Goal: Task Accomplishment & Management: Use online tool/utility

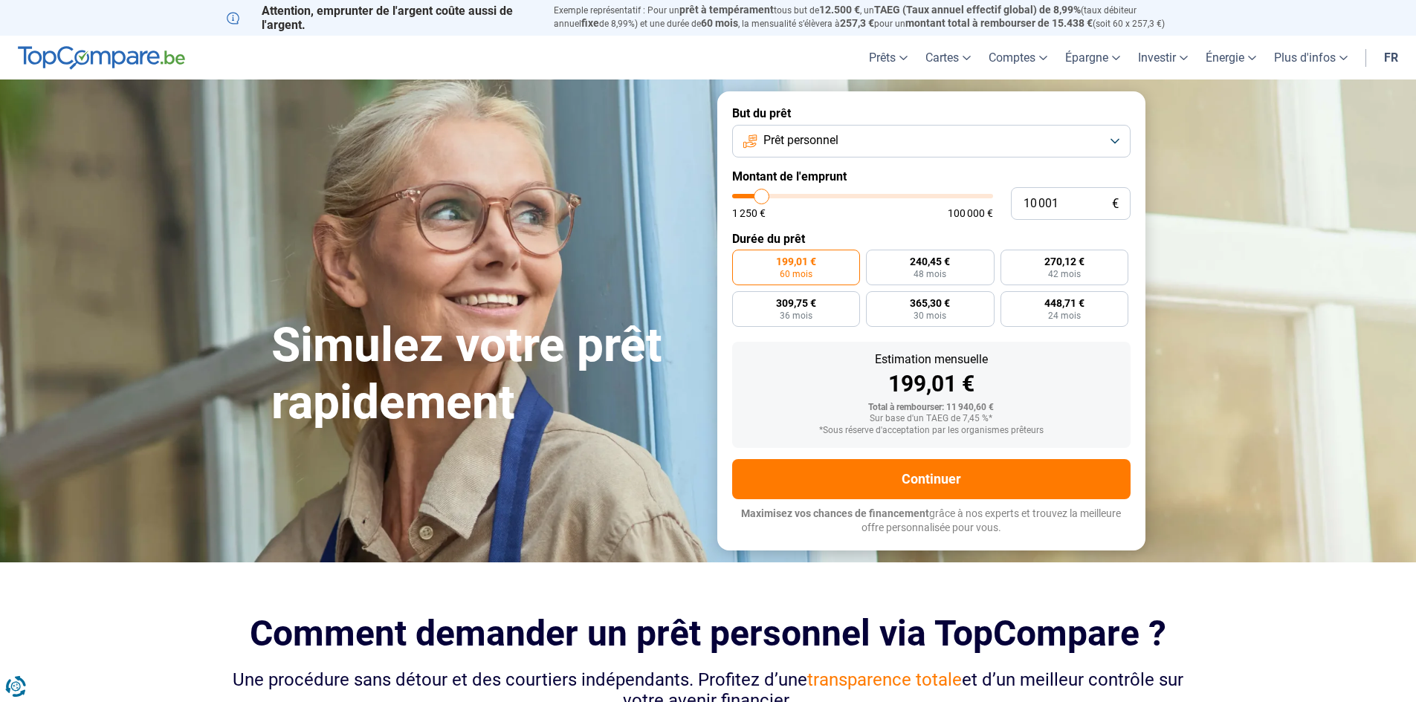
type input "11 250"
type input "11250"
type input "12 000"
type input "12000"
type input "13 000"
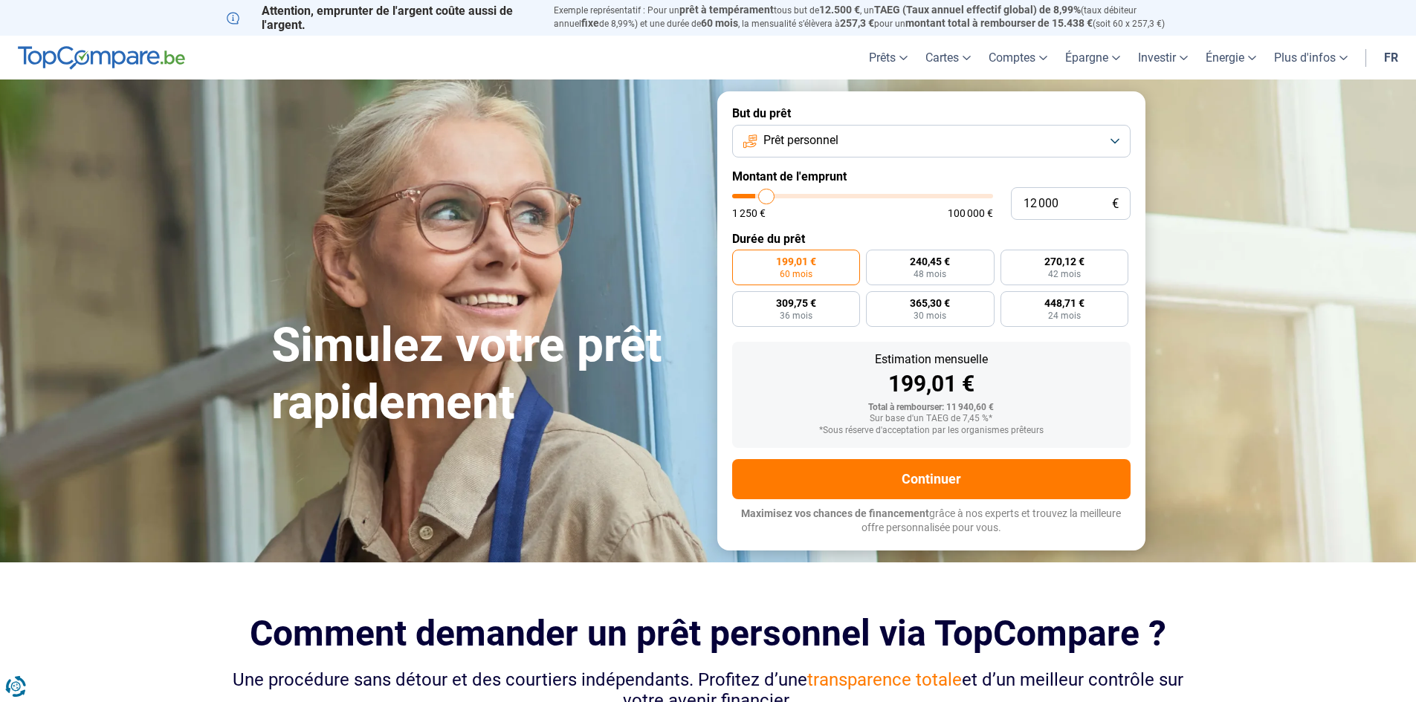
type input "13000"
type input "14 250"
type input "14250"
type input "14 500"
type input "14500"
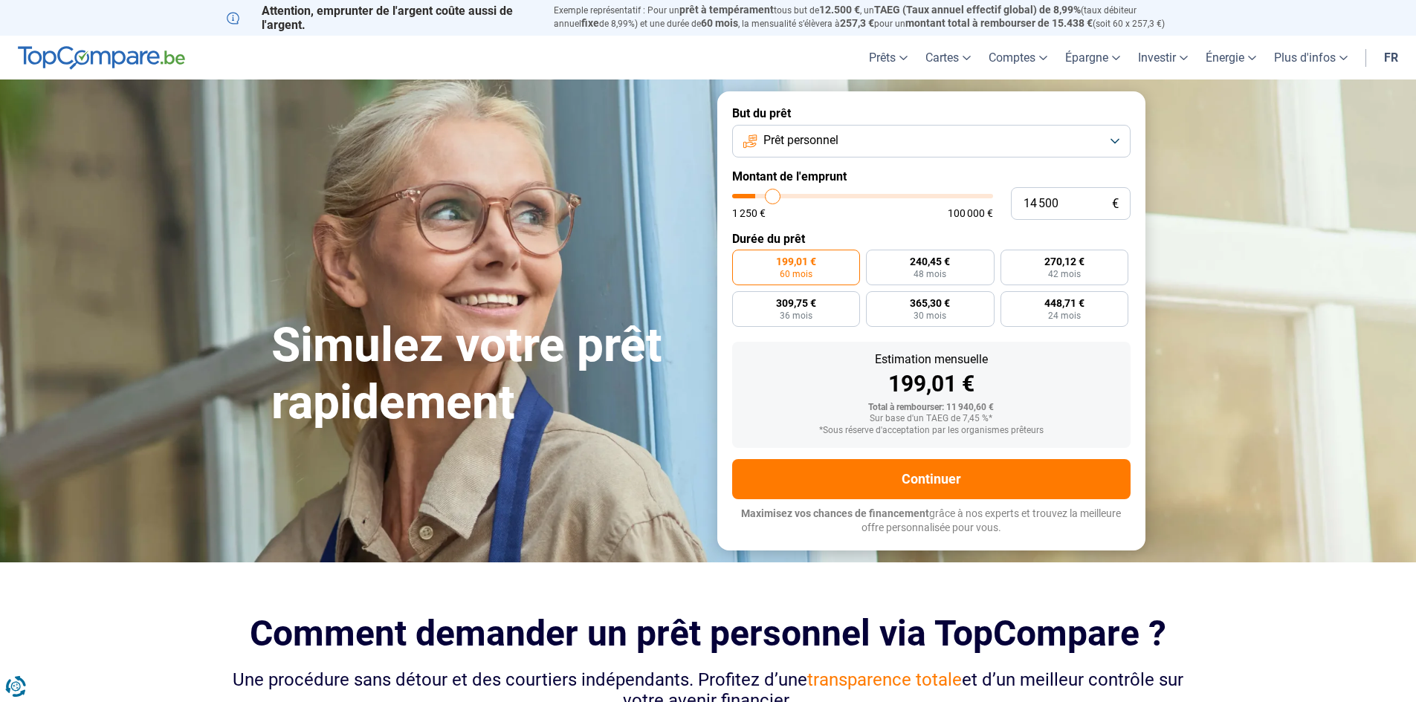
type input "15 500"
type input "15500"
type input "15 750"
type input "15750"
type input "17 250"
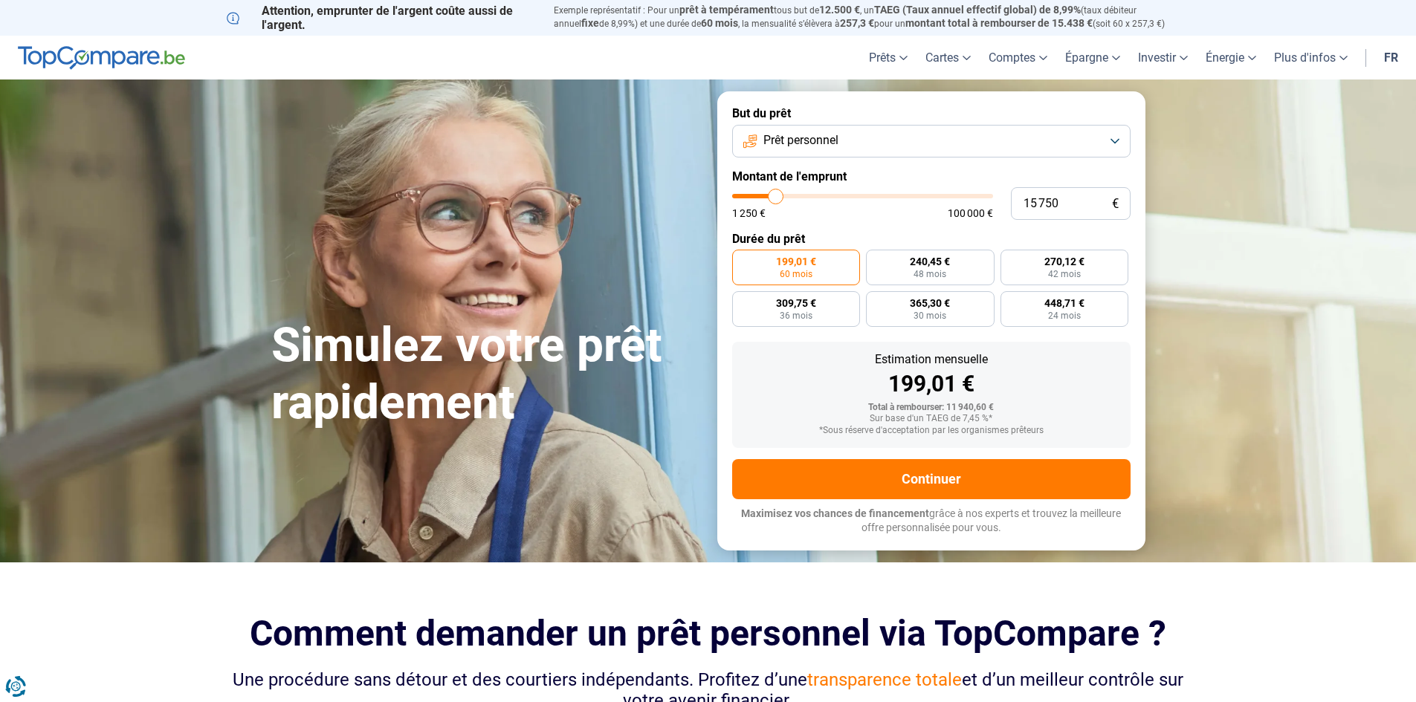
type input "17250"
type input "17 750"
type input "17750"
type input "18 000"
type input "18000"
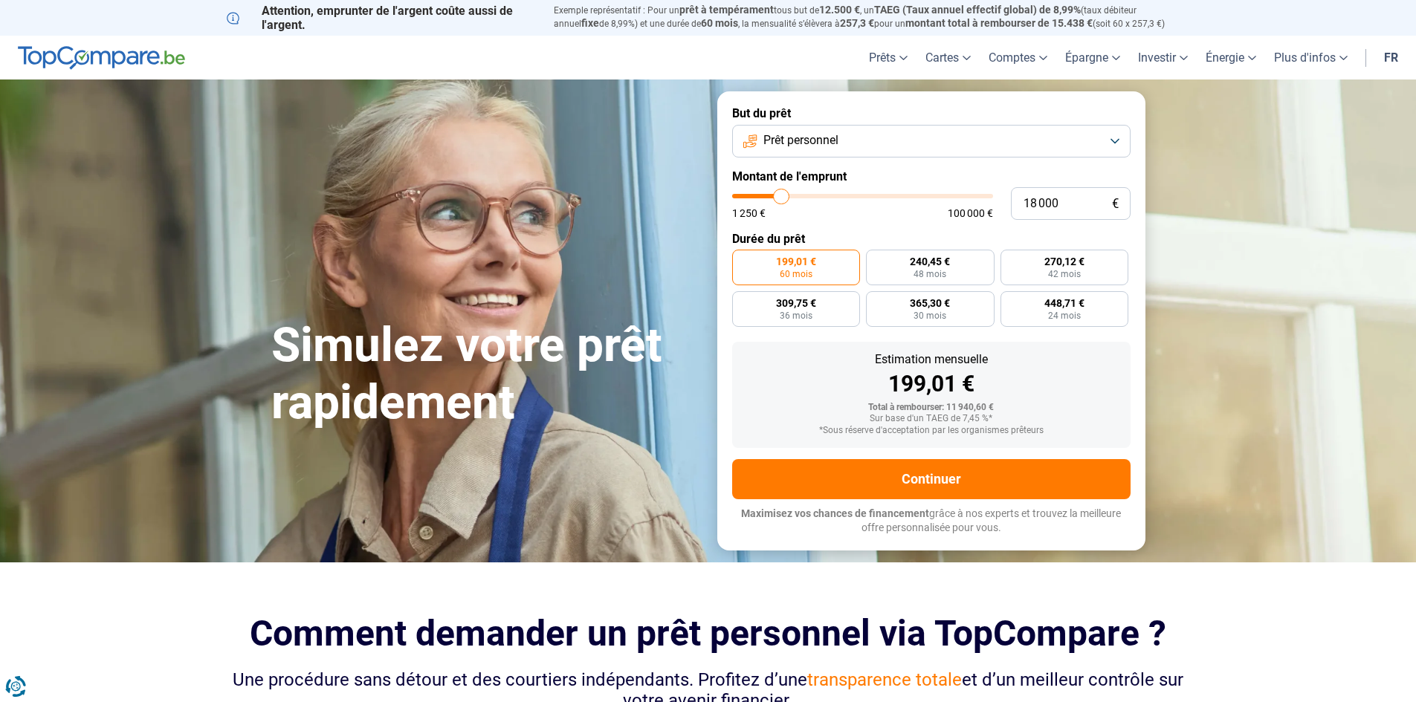
type input "19 000"
type input "19000"
type input "20 000"
type input "20000"
type input "20 250"
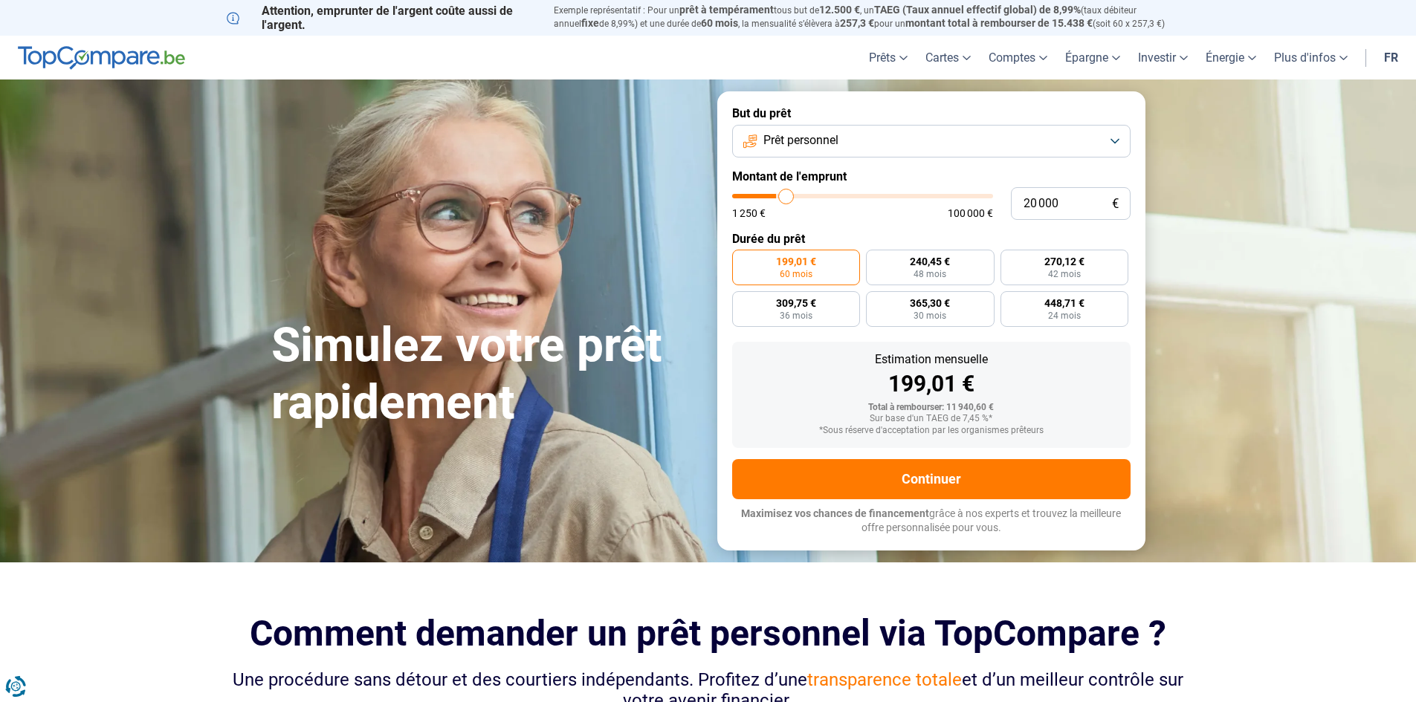
type input "20250"
type input "20 500"
type input "20500"
type input "21 250"
type input "21250"
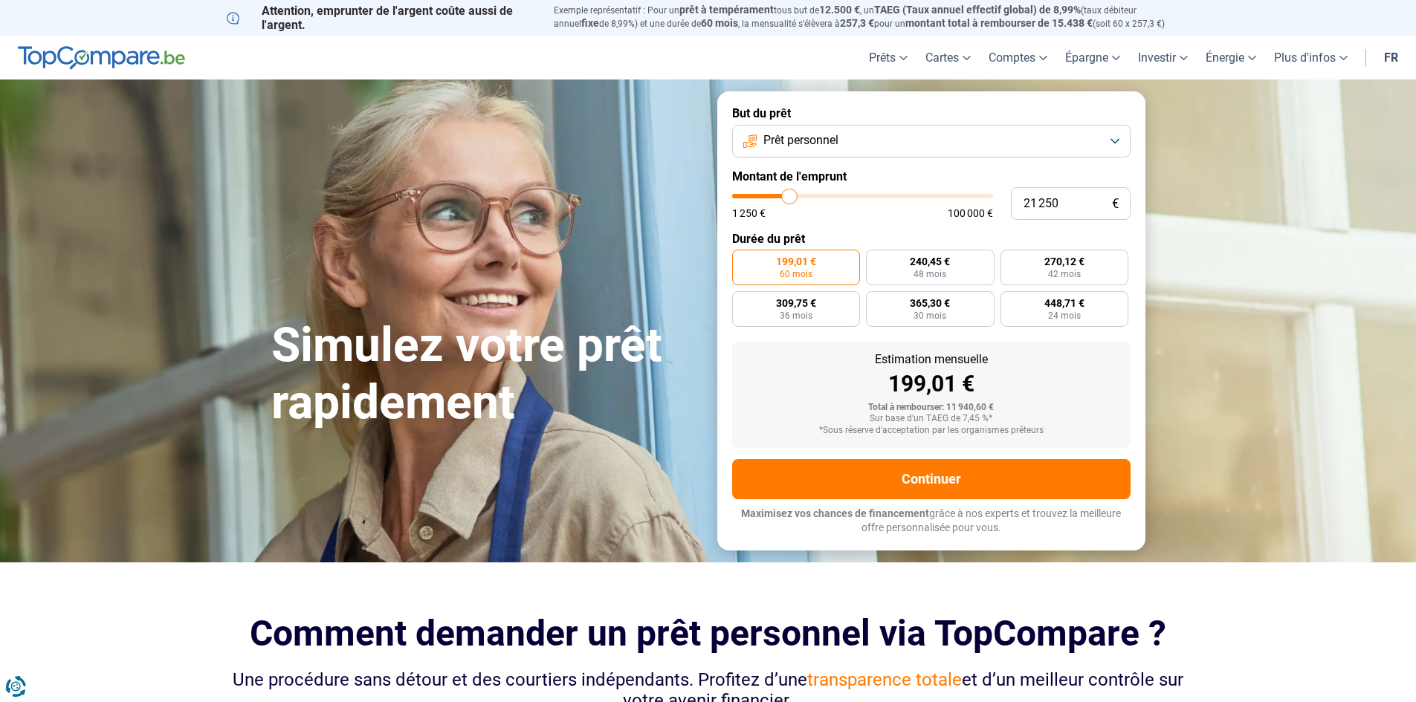
type input "21 500"
type input "21500"
type input "22 000"
type input "22000"
type input "22 250"
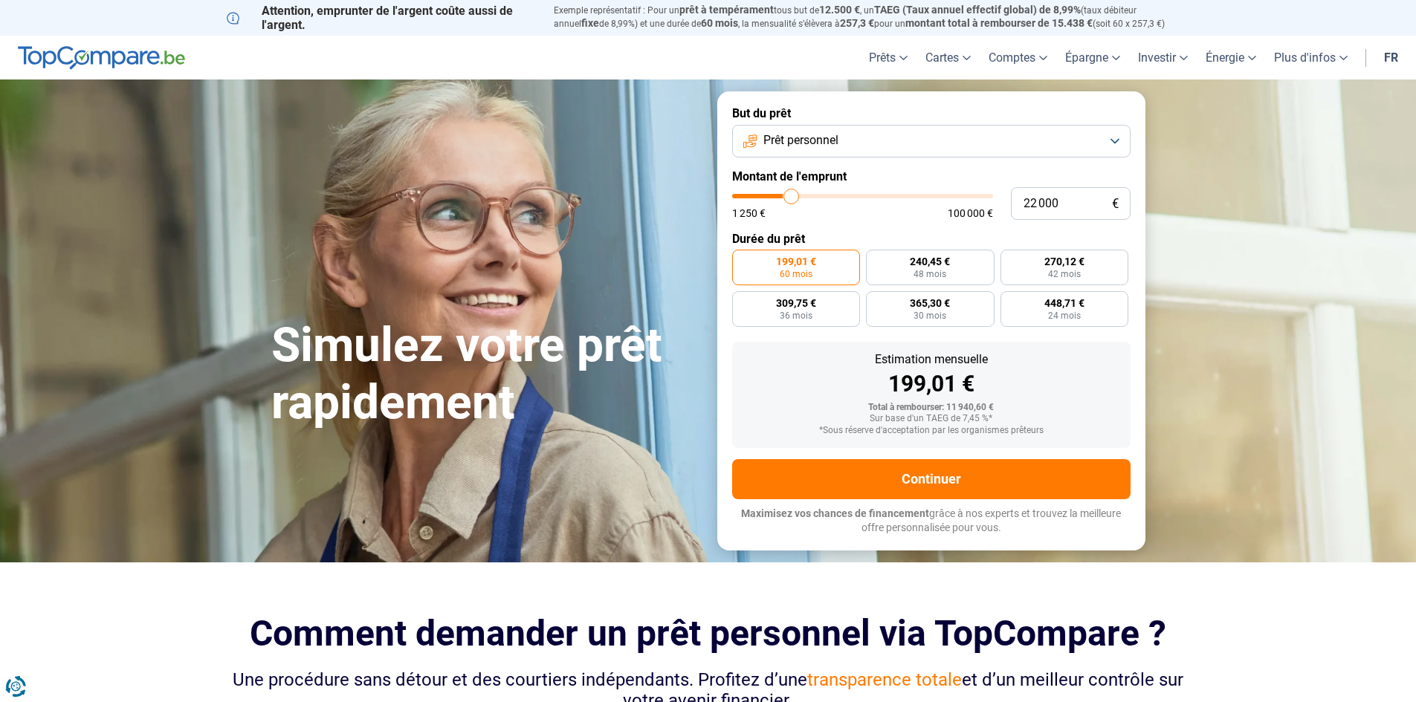
type input "22250"
type input "21 750"
type input "21750"
type input "21 250"
type input "21250"
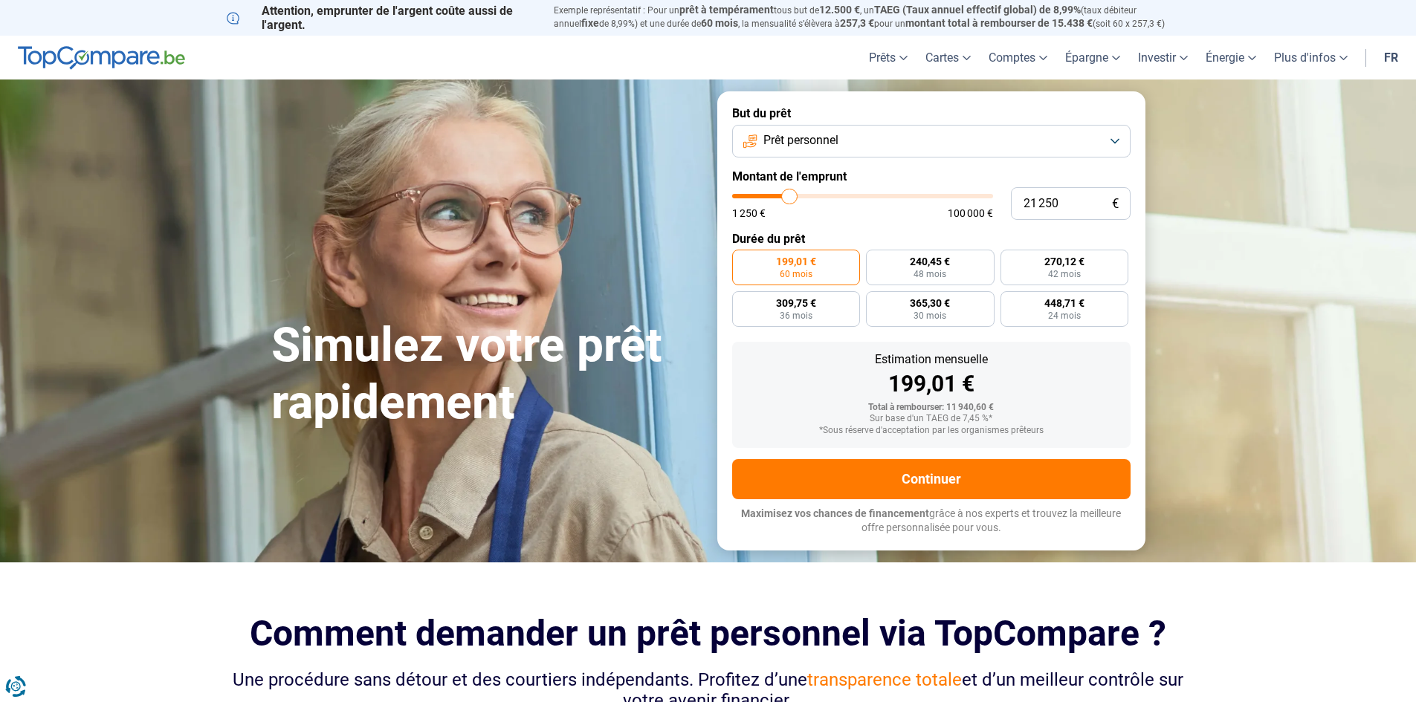
type input "20 750"
type input "20750"
type input "19 250"
type input "19250"
type input "18 500"
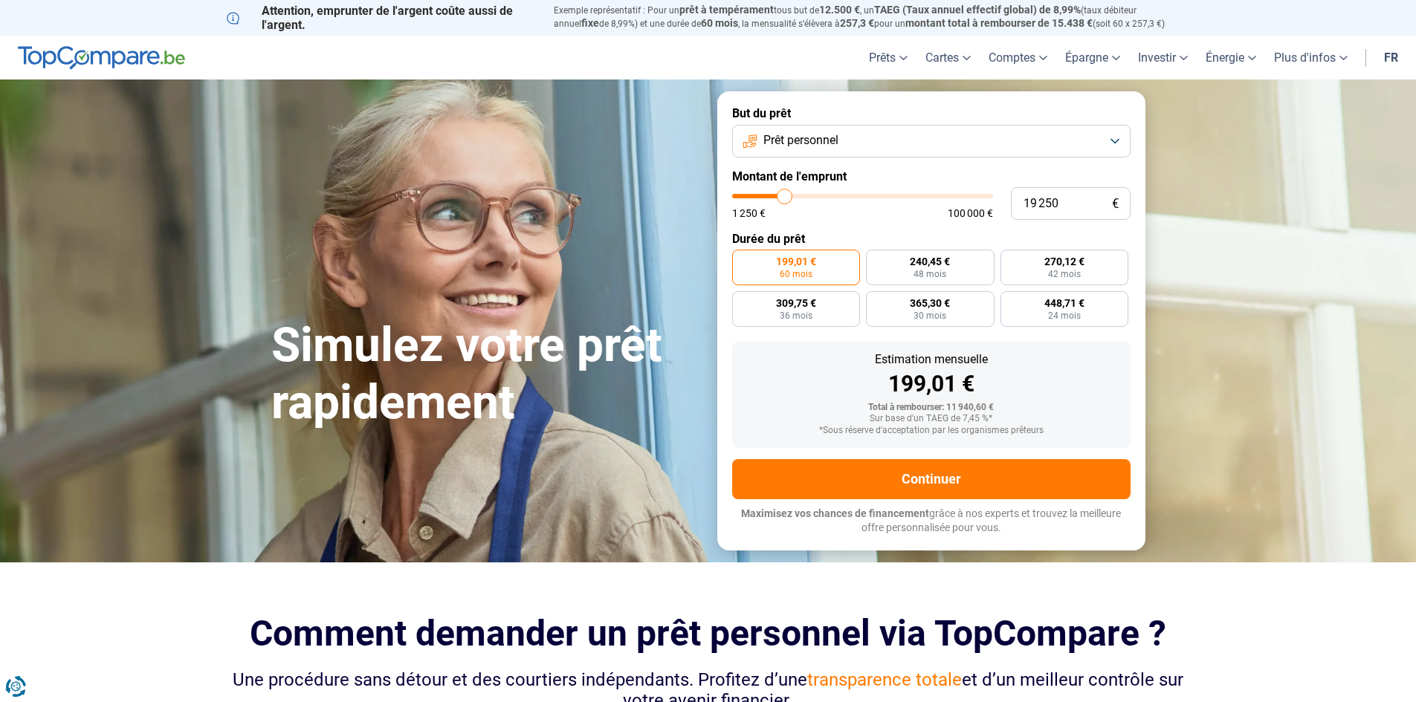
type input "18500"
type input "17 750"
type input "17750"
type input "18 000"
type input "18000"
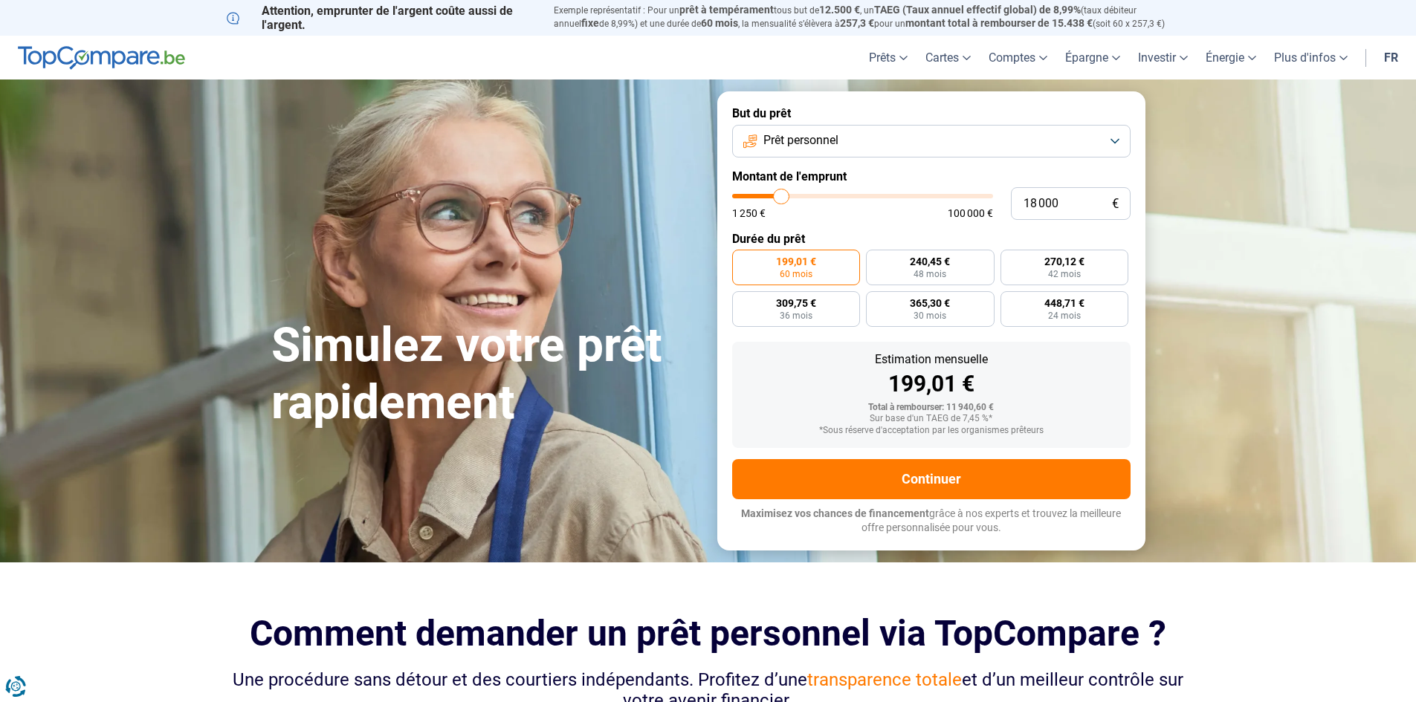
type input "19 000"
type input "19000"
type input "19 250"
type input "19250"
type input "19 750"
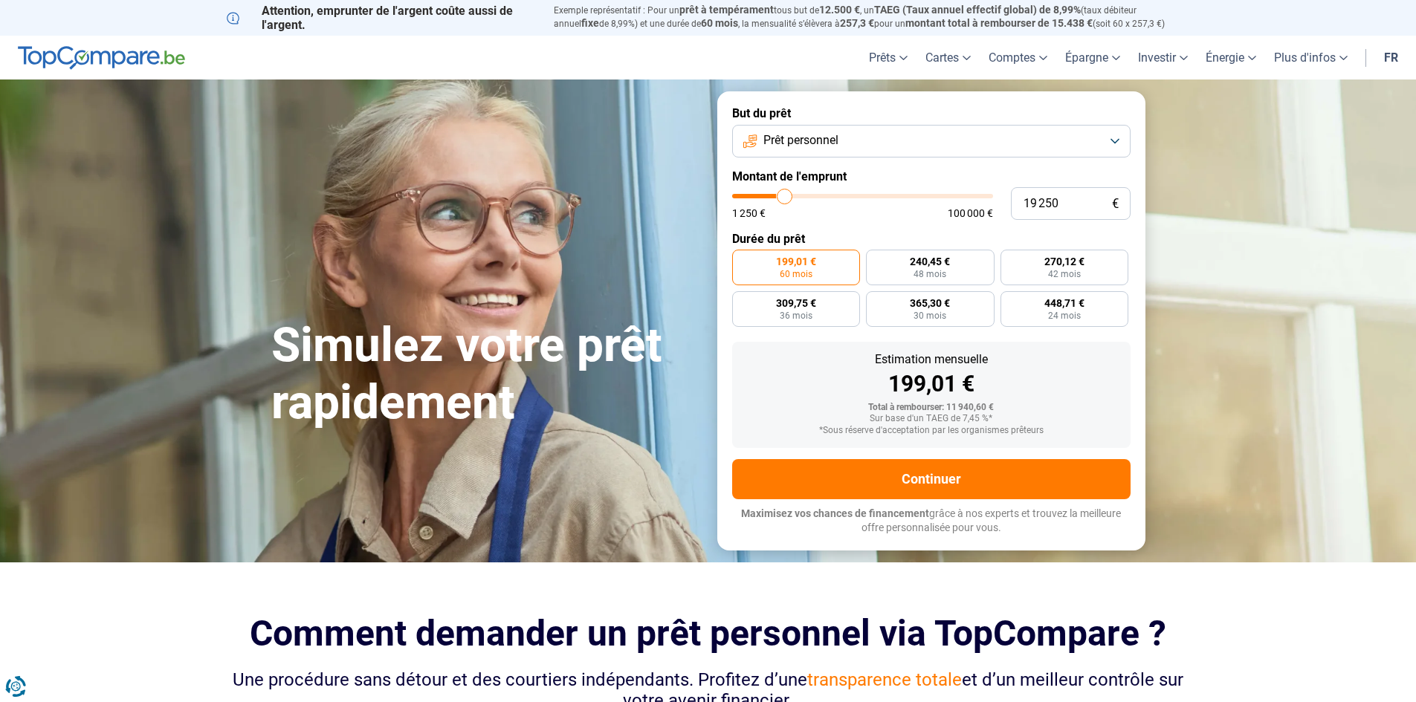
type input "19750"
type input "20 250"
type input "20250"
type input "20 000"
type input "20000"
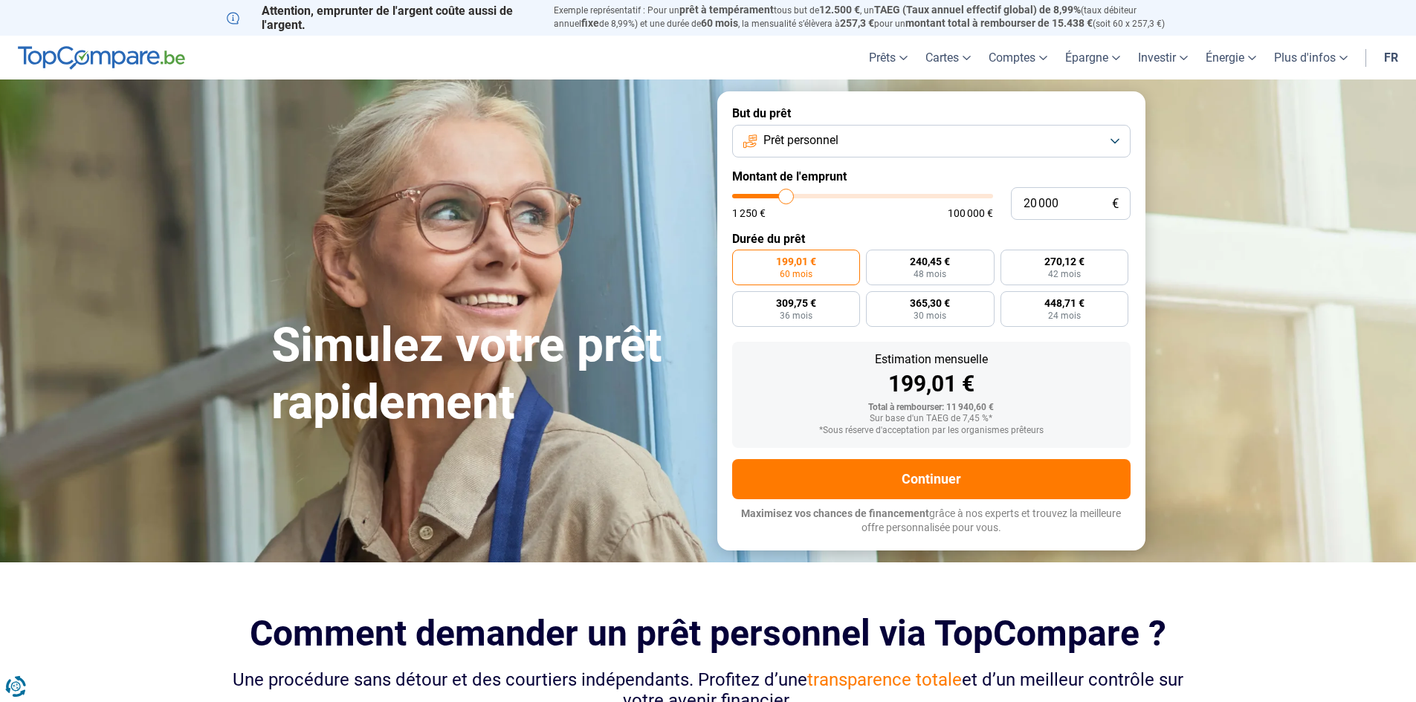
type input "19 750"
type input "19750"
type input "20 250"
type input "20250"
type input "20 750"
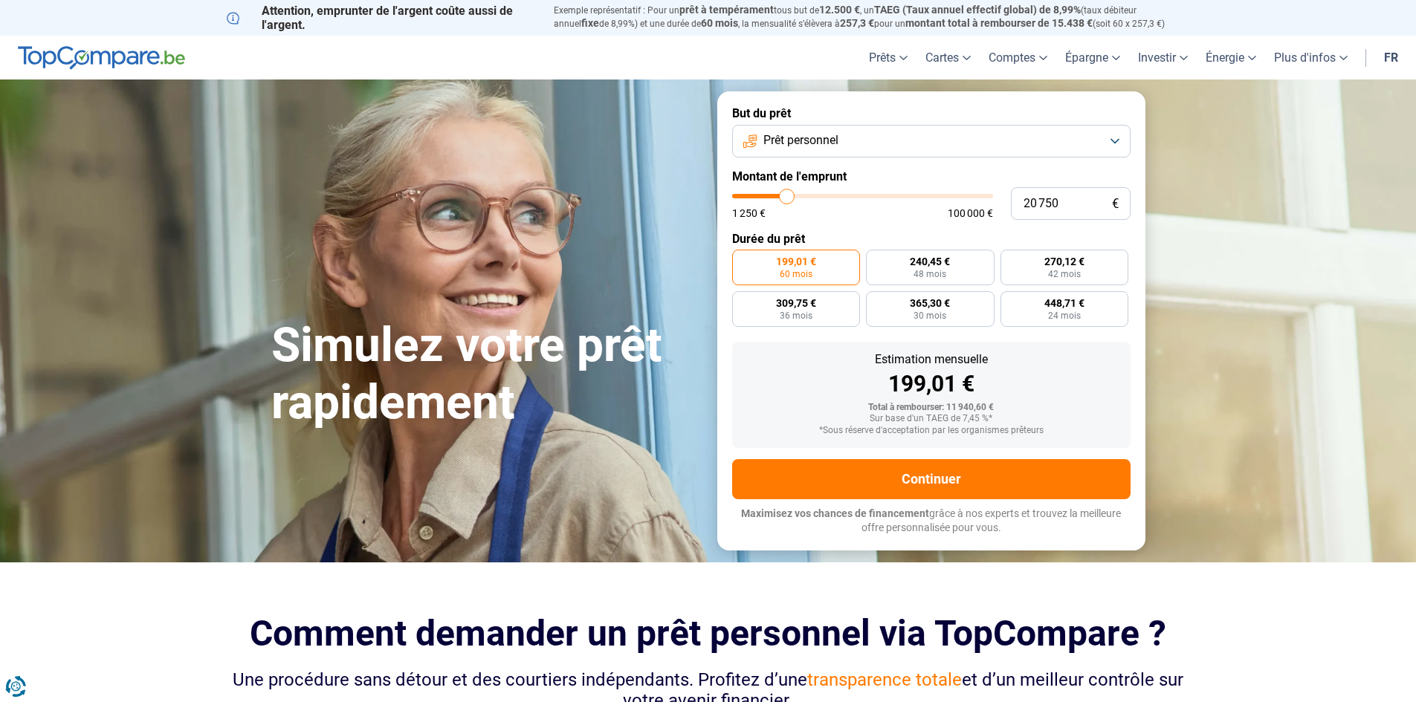
type input "20750"
type input "21 250"
type input "21250"
type input "21 500"
type input "21500"
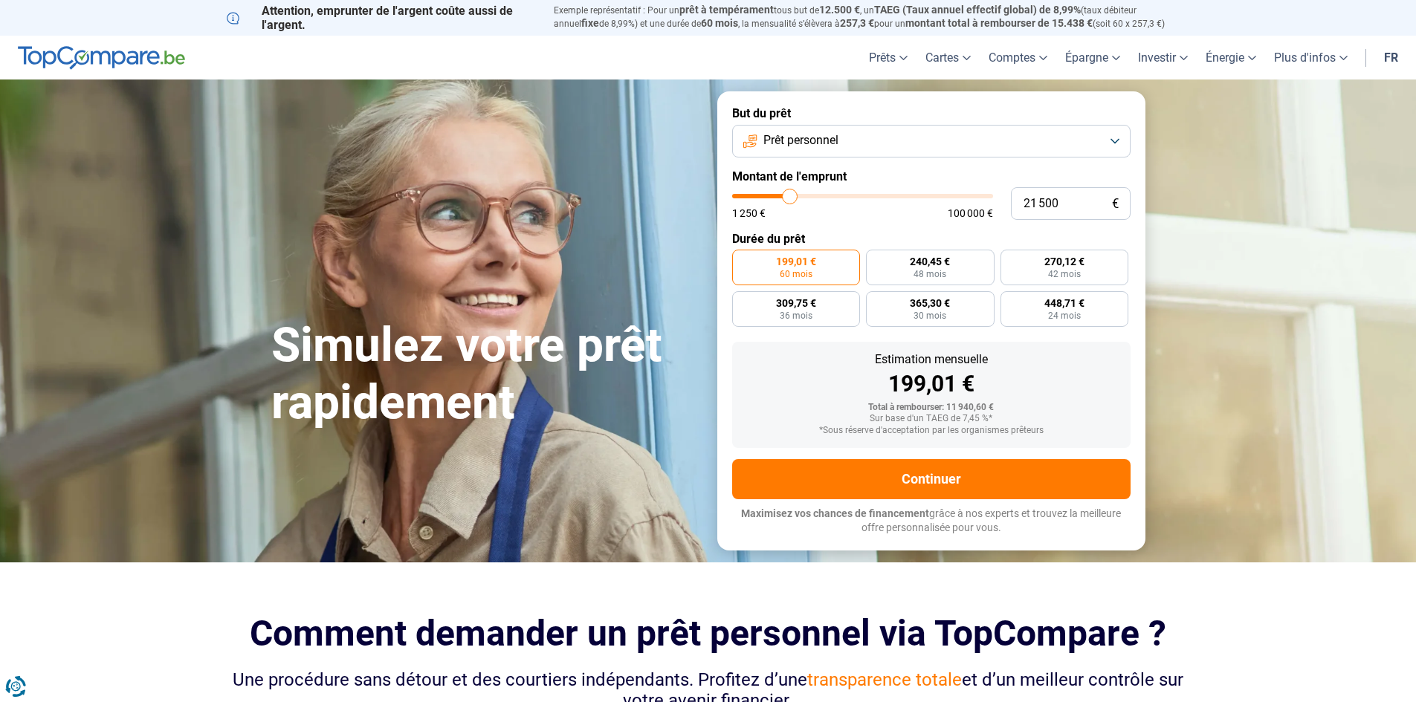
type input "21 250"
type input "21250"
type input "20 500"
type input "20500"
type input "19 750"
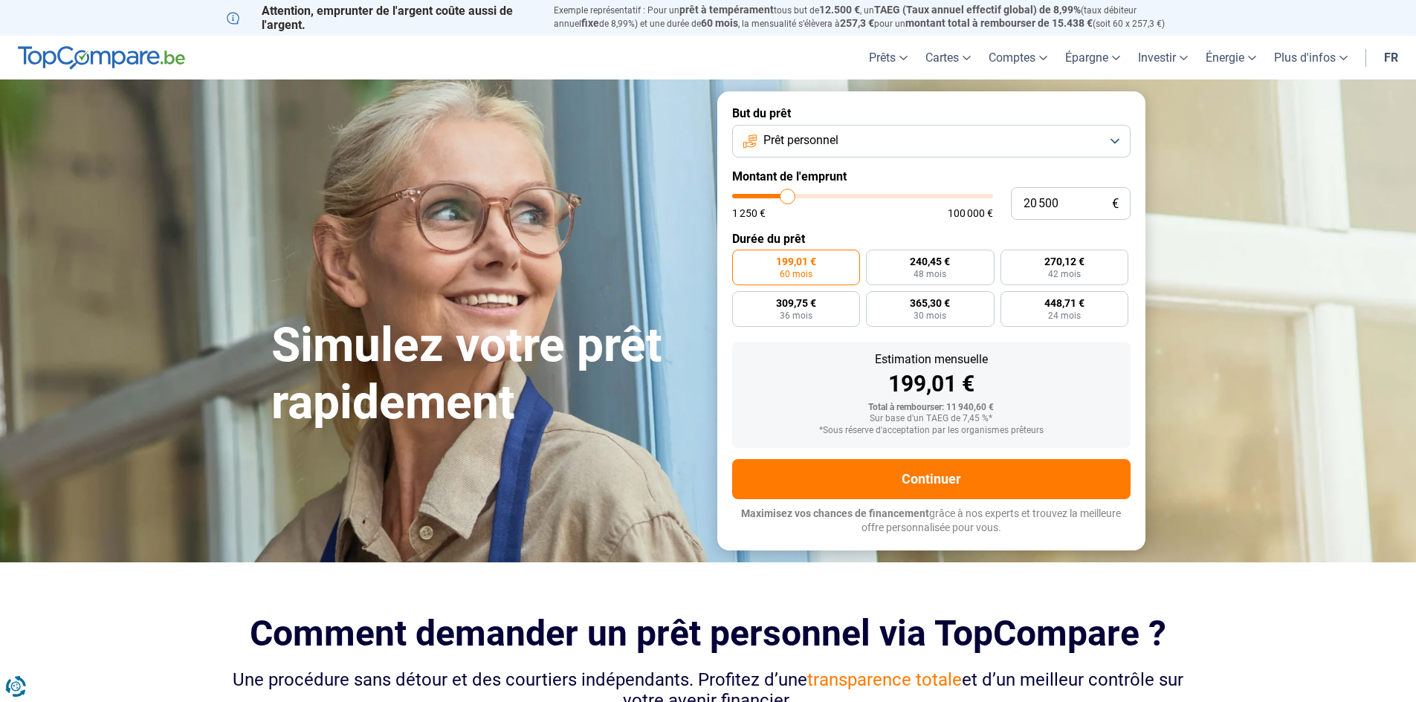
type input "19750"
type input "19 250"
type input "19250"
type input "19 000"
type input "19000"
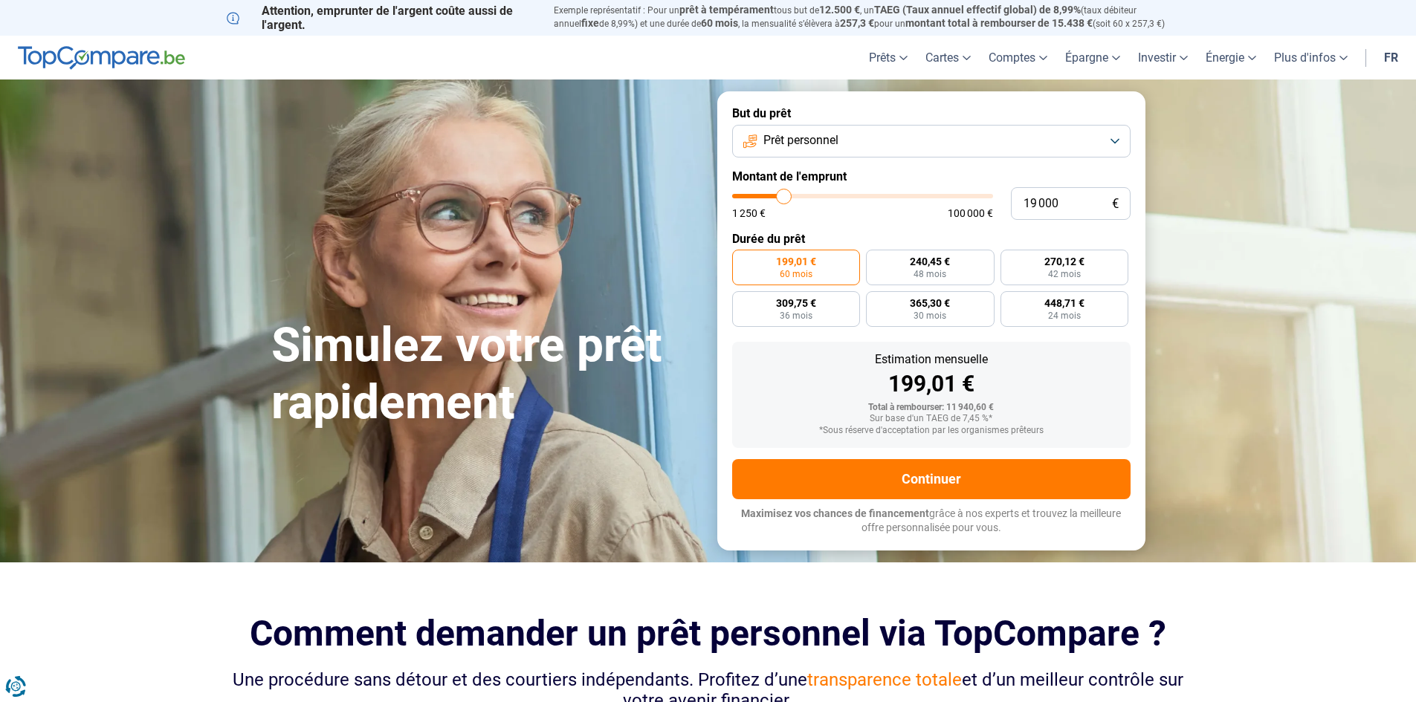
type input "19 750"
type input "19750"
type input "20 250"
drag, startPoint x: 762, startPoint y: 194, endPoint x: 787, endPoint y: 194, distance: 24.5
type input "20250"
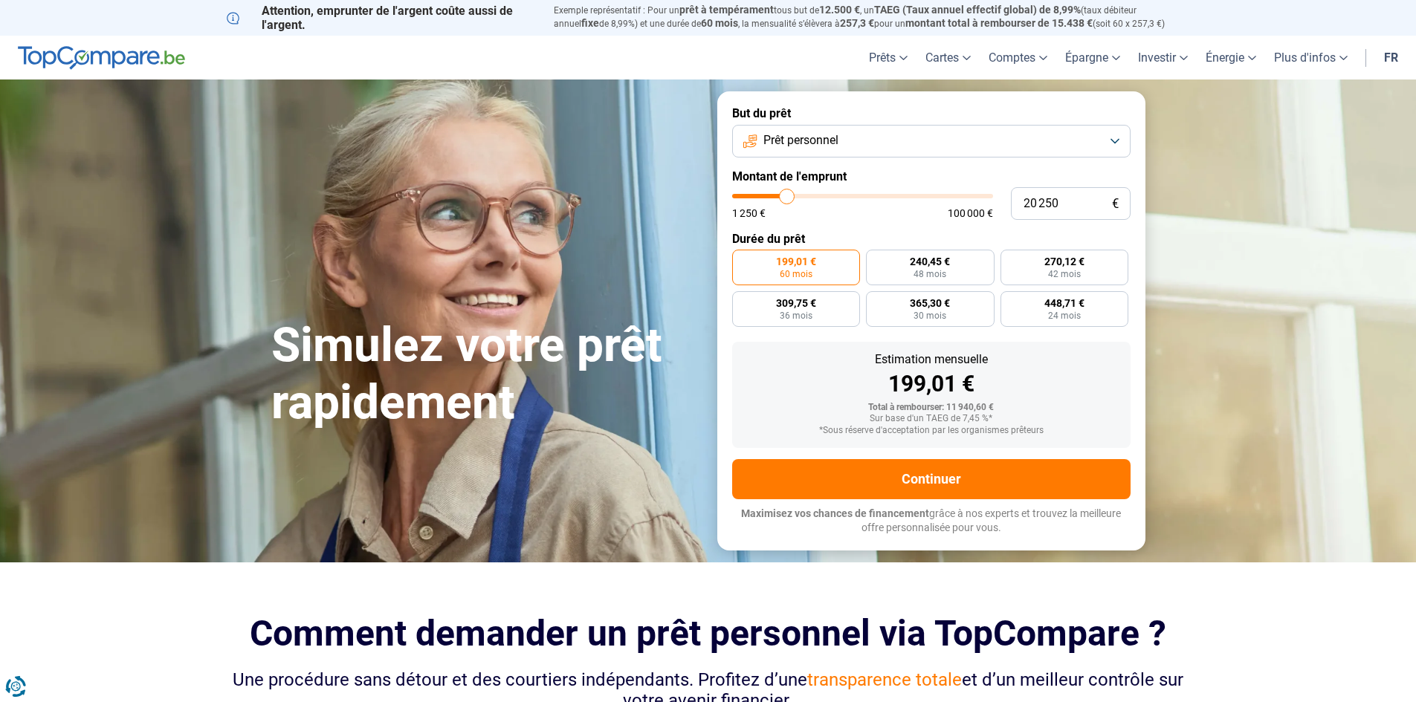
click at [787, 194] on input "range" at bounding box center [862, 196] width 261 height 4
radio input "false"
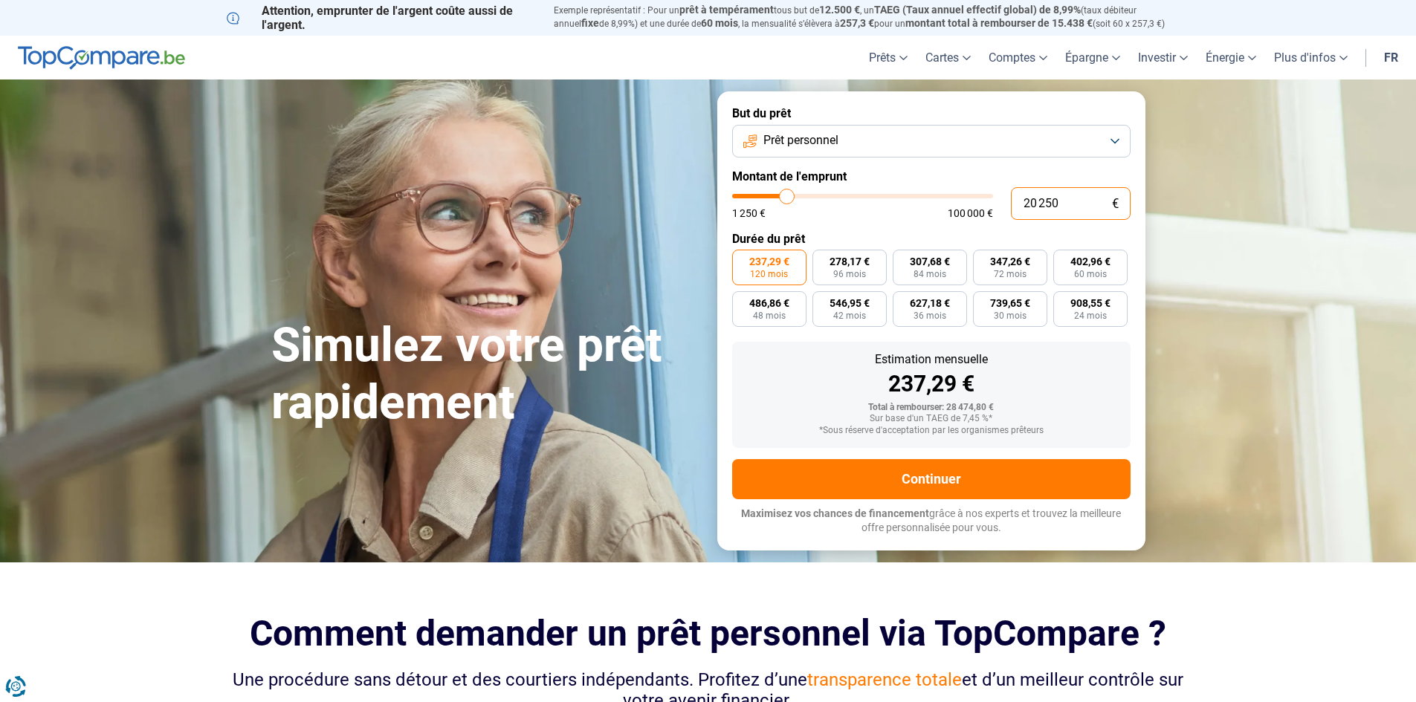
click at [1045, 204] on input "20 250" at bounding box center [1071, 203] width 120 height 33
click at [1046, 204] on input "20 250" at bounding box center [1071, 203] width 120 height 33
type input "2"
type input "1250"
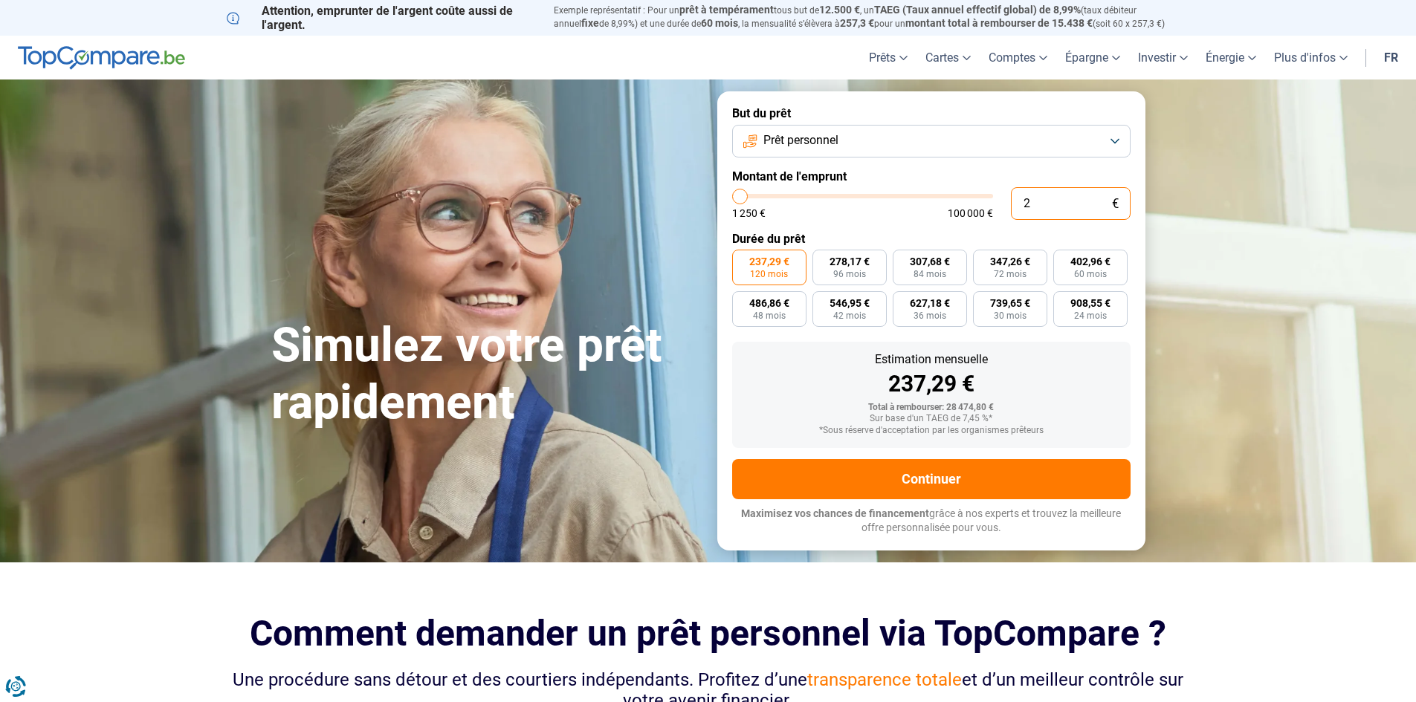
type input "20"
type input "1250"
type input "200"
type input "1250"
type input "2 000"
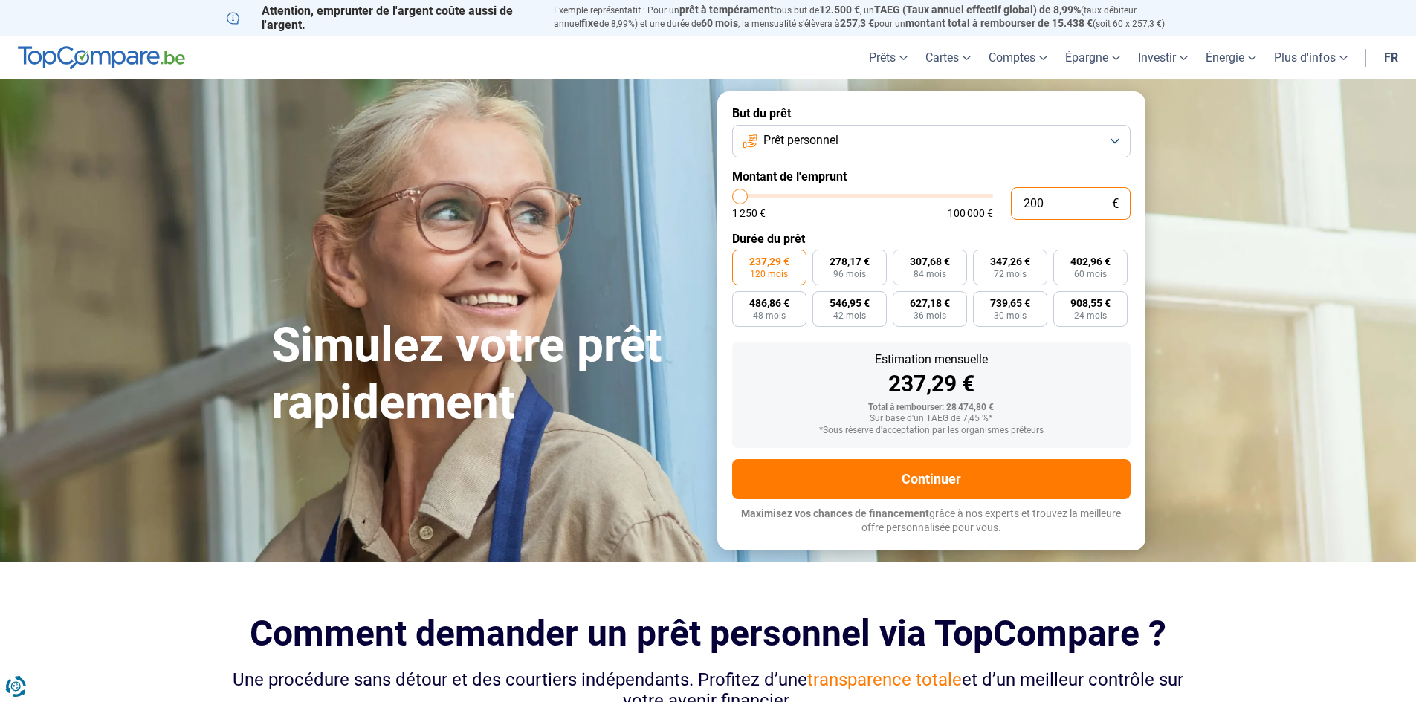
type input "2000"
type input "20 000"
type input "20000"
radio input "true"
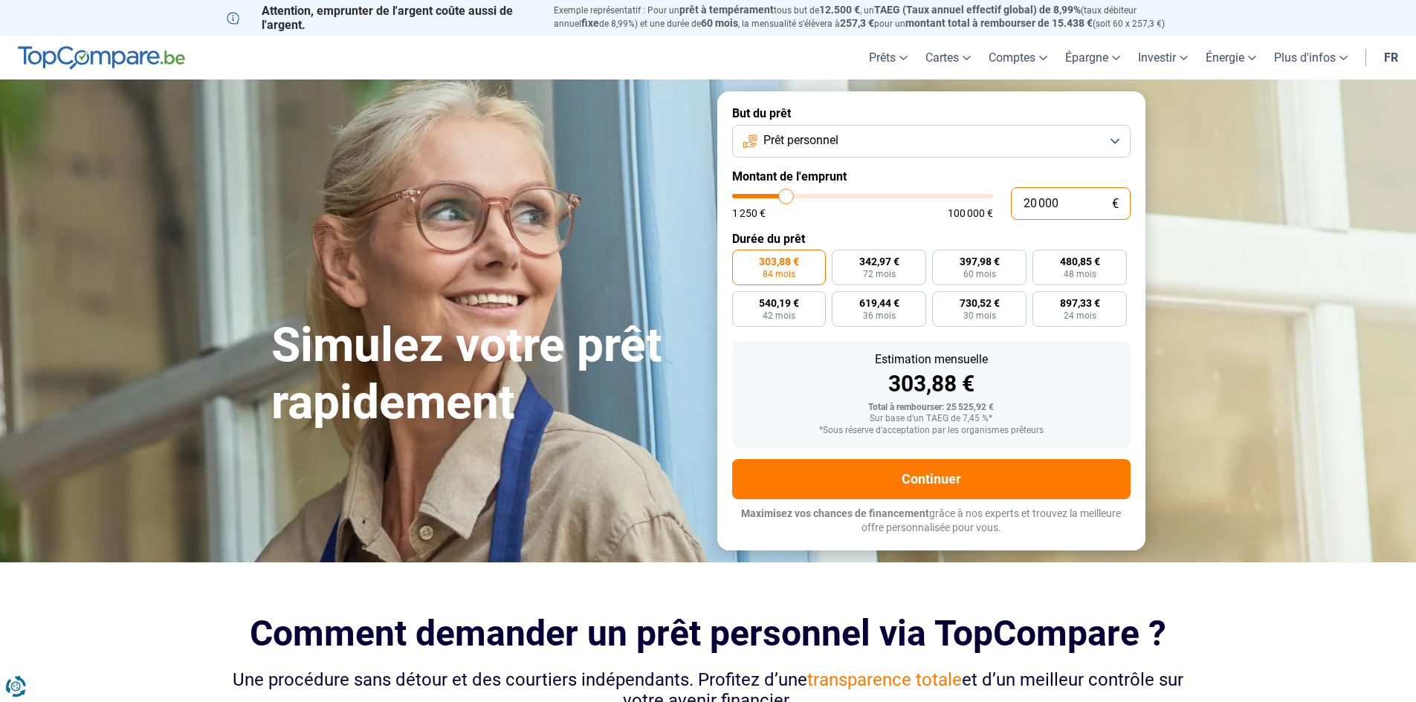
type input "20 000"
click at [1053, 143] on button "Prêt personnel" at bounding box center [931, 141] width 398 height 33
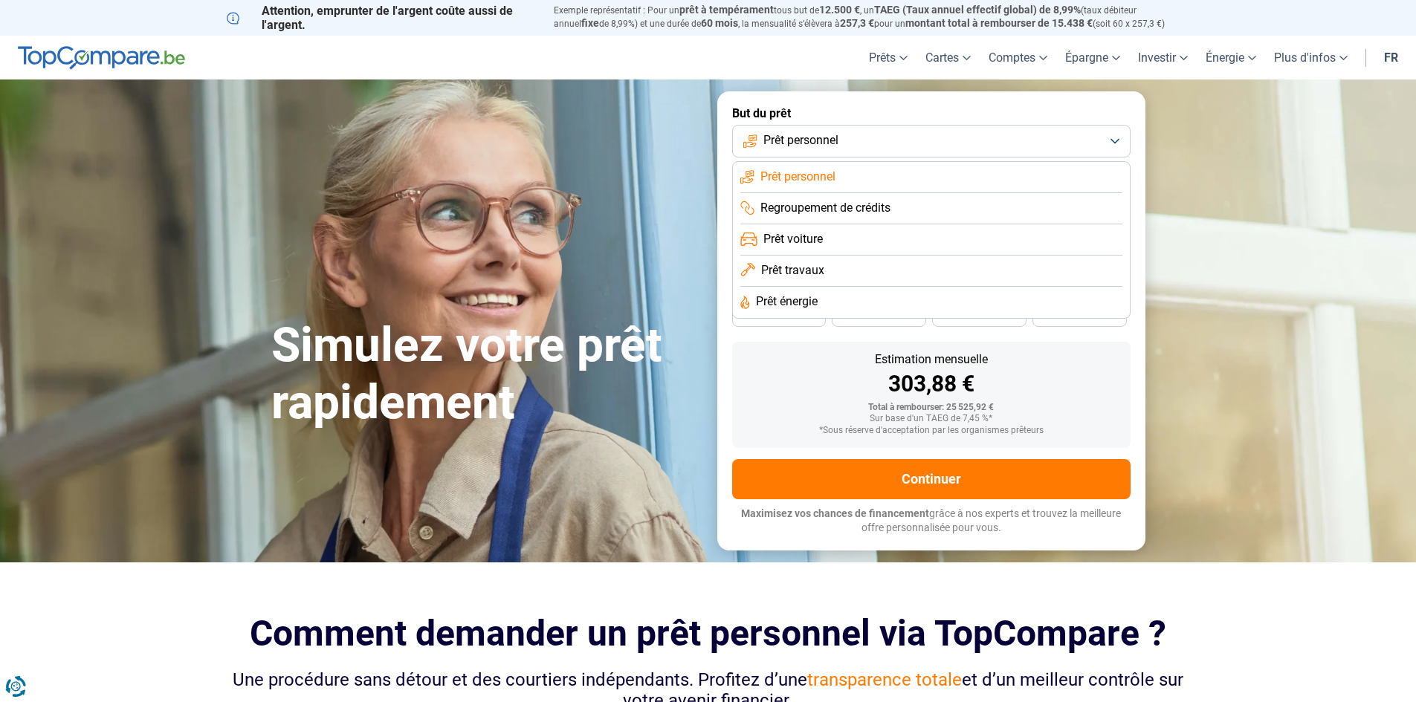
click at [804, 270] on span "Prêt travaux" at bounding box center [792, 270] width 63 height 16
